Goal: Feedback & Contribution: Contribute content

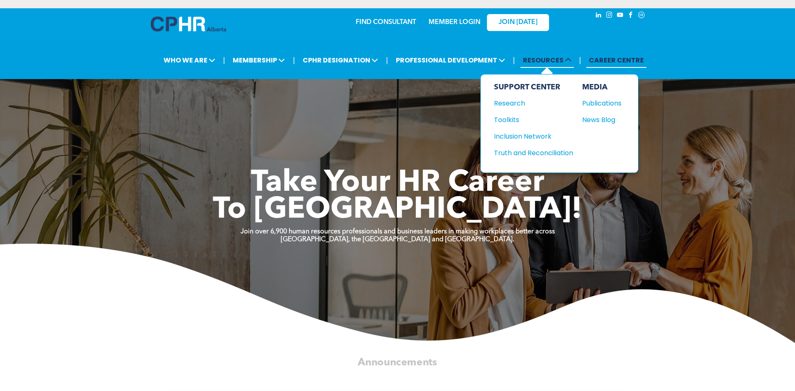
click at [565, 59] on icon at bounding box center [568, 60] width 7 height 7
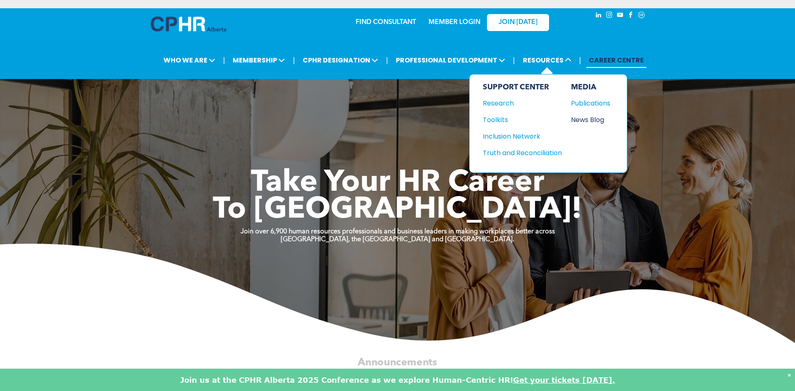
click at [592, 121] on div "News Blog" at bounding box center [589, 120] width 36 height 10
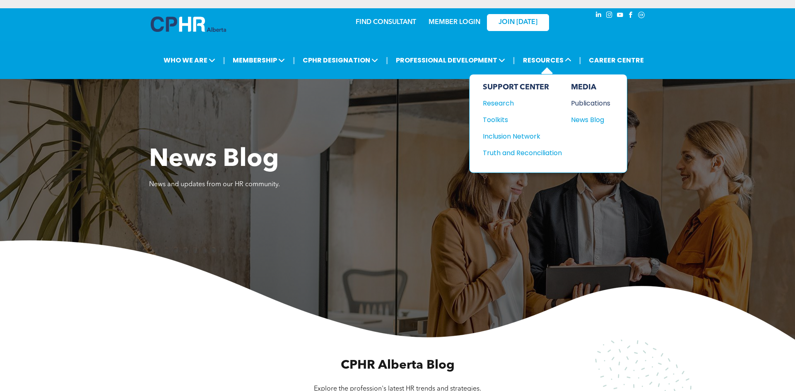
click at [584, 100] on div "Publications" at bounding box center [589, 103] width 36 height 10
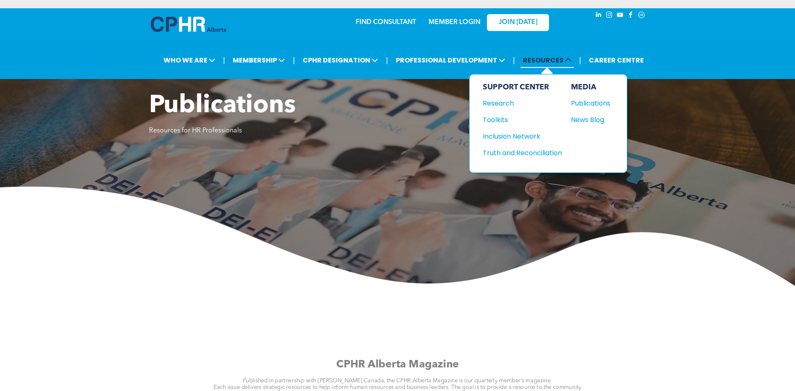
click at [533, 64] on span "RESOURCES" at bounding box center [546, 60] width 53 height 15
click at [536, 62] on span "RESOURCES" at bounding box center [546, 60] width 53 height 15
click at [584, 121] on div "News Blog" at bounding box center [589, 120] width 36 height 10
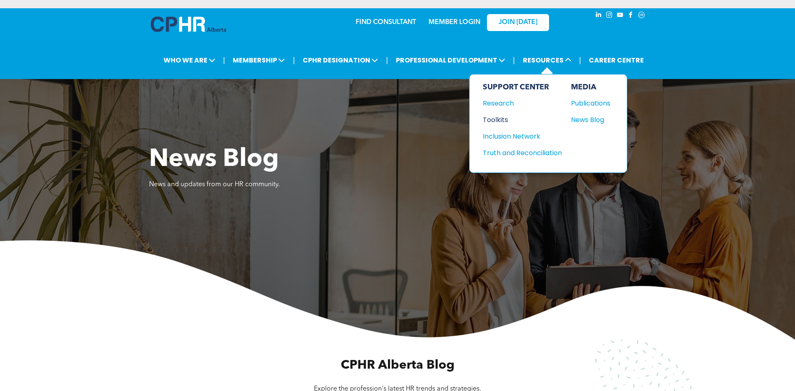
click at [498, 123] on div "Toolkits" at bounding box center [518, 120] width 71 height 10
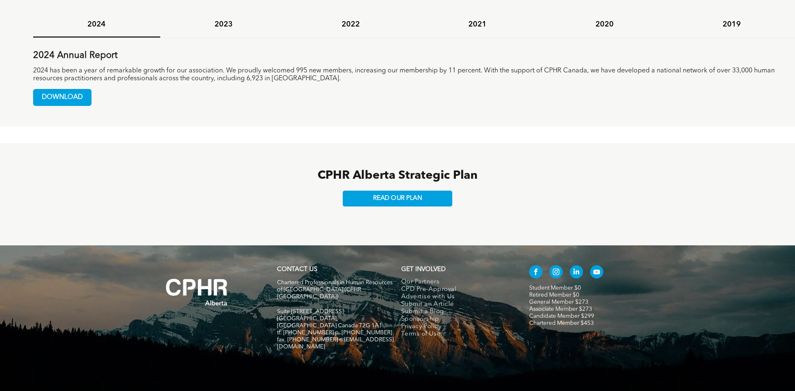
scroll to position [723, 0]
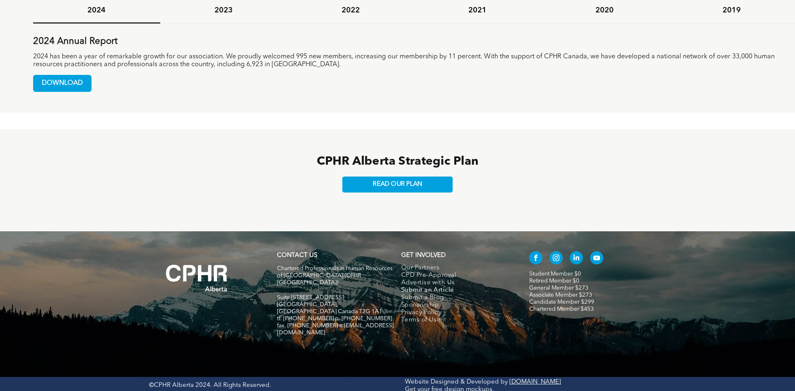
click at [439, 289] on span "Submit an Article" at bounding box center [427, 290] width 53 height 7
click at [440, 292] on span "Submit an Article" at bounding box center [427, 290] width 53 height 7
